Goal: Information Seeking & Learning: Find specific fact

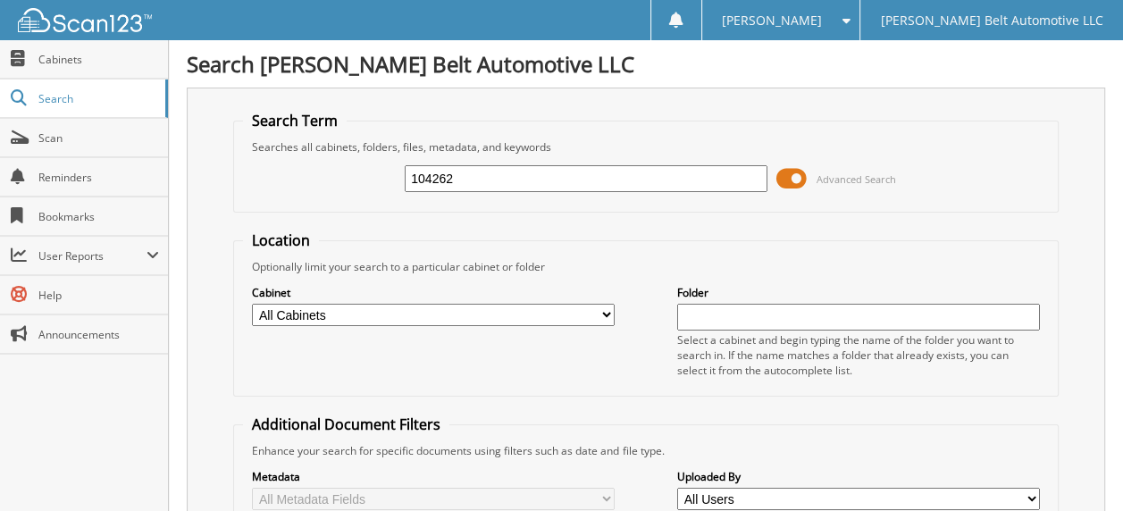
type input "104262"
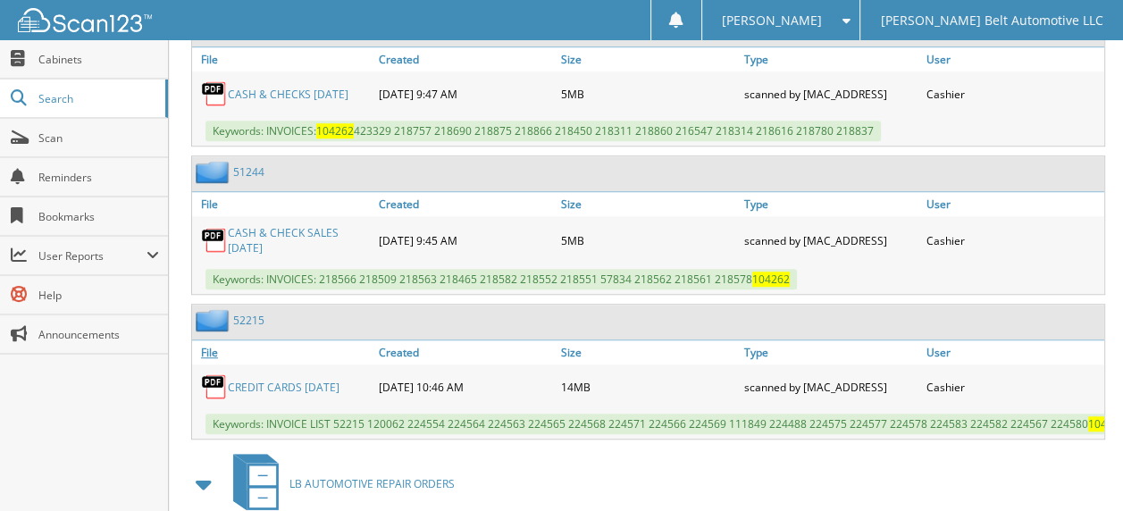
scroll to position [1162, 0]
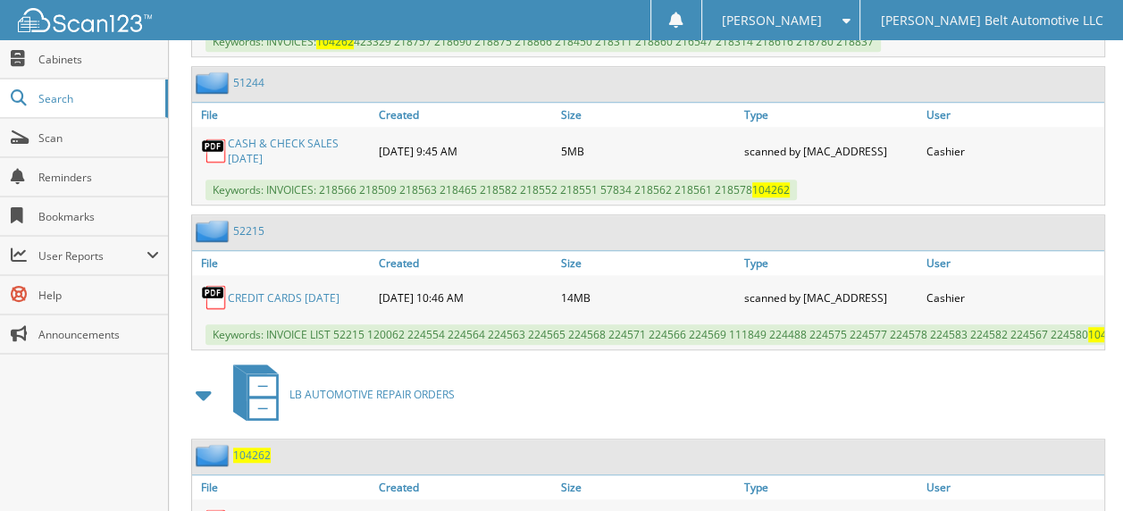
click at [292, 290] on link "CREDIT CARDS [DATE]" at bounding box center [284, 297] width 112 height 15
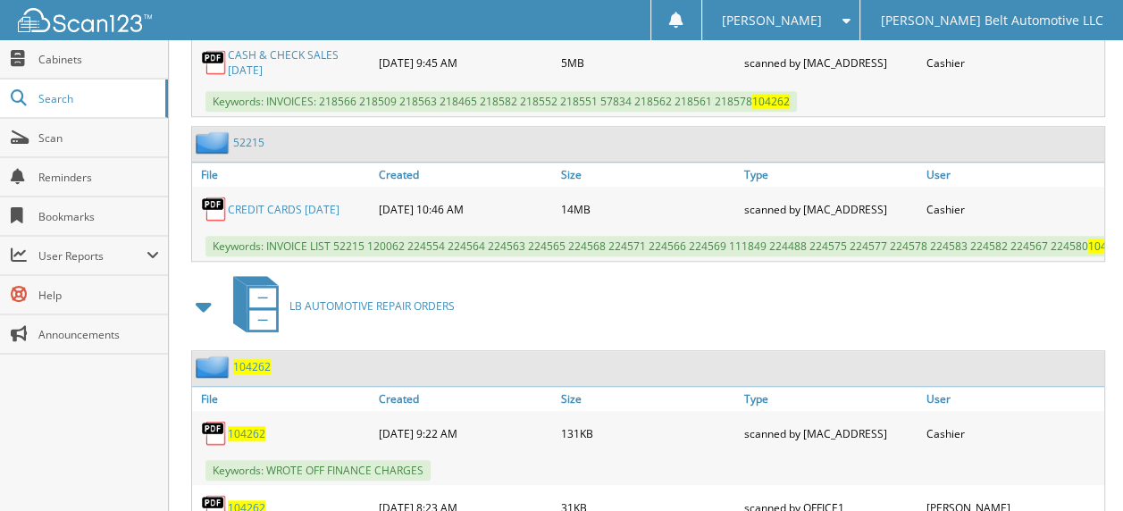
scroll to position [1251, 0]
click at [307, 201] on link "CREDIT CARDS [DATE]" at bounding box center [284, 208] width 112 height 15
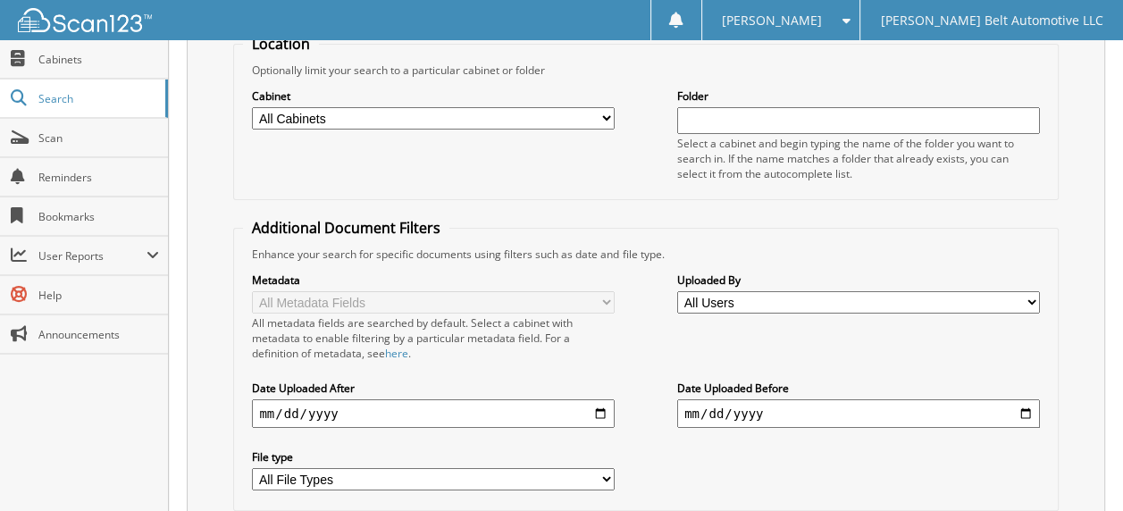
scroll to position [195, 0]
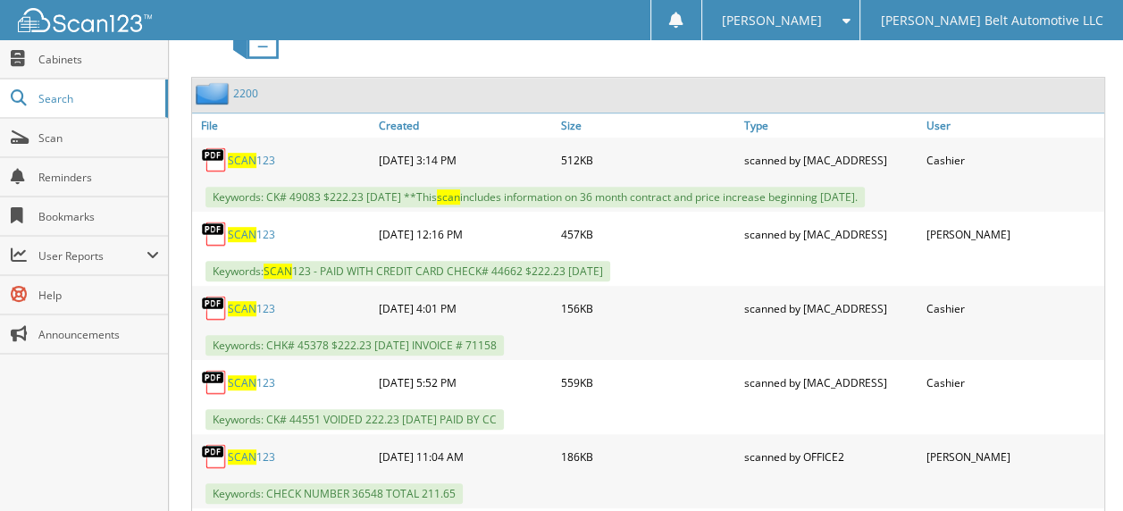
scroll to position [894, 0]
